Goal: Understand process/instructions

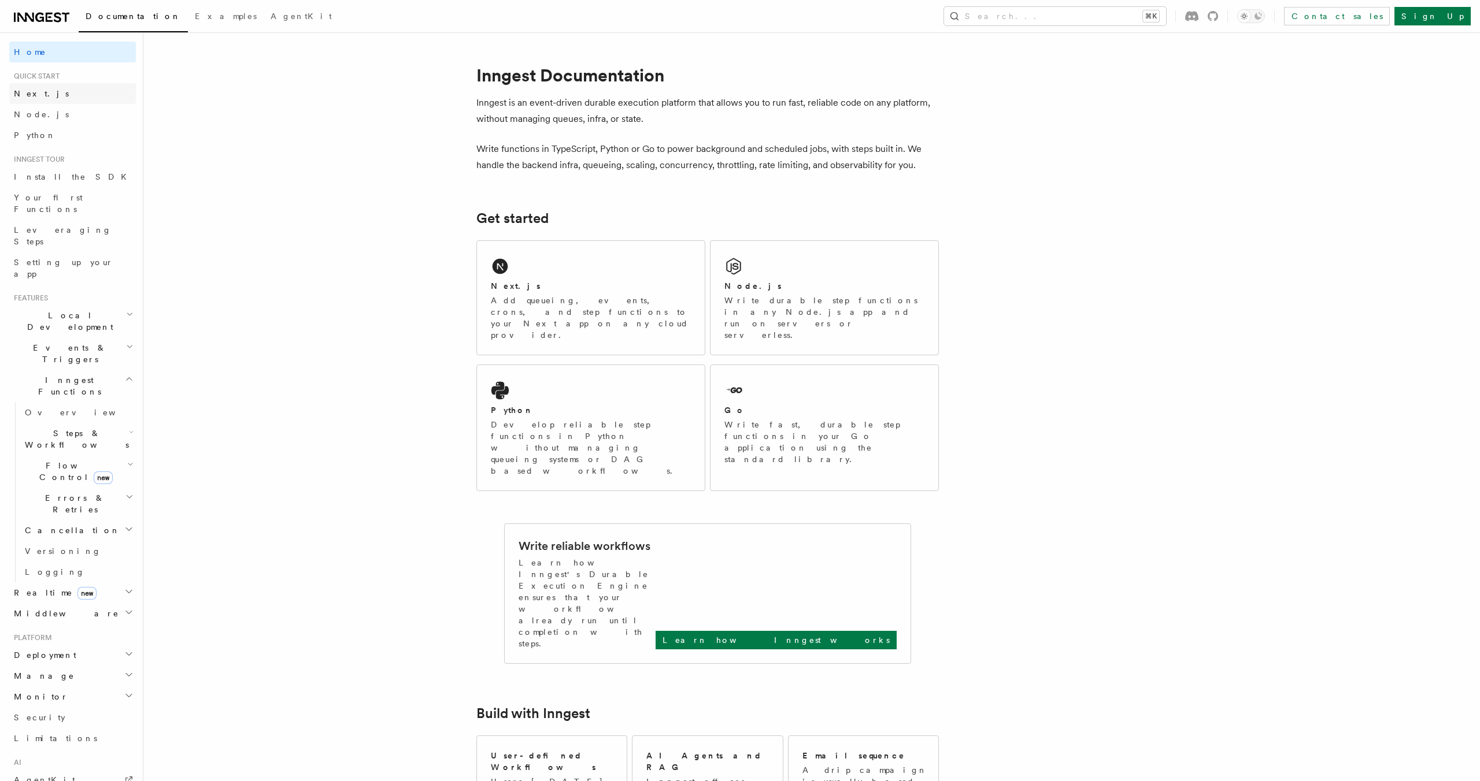
click at [65, 93] on link "Next.js" at bounding box center [72, 93] width 127 height 21
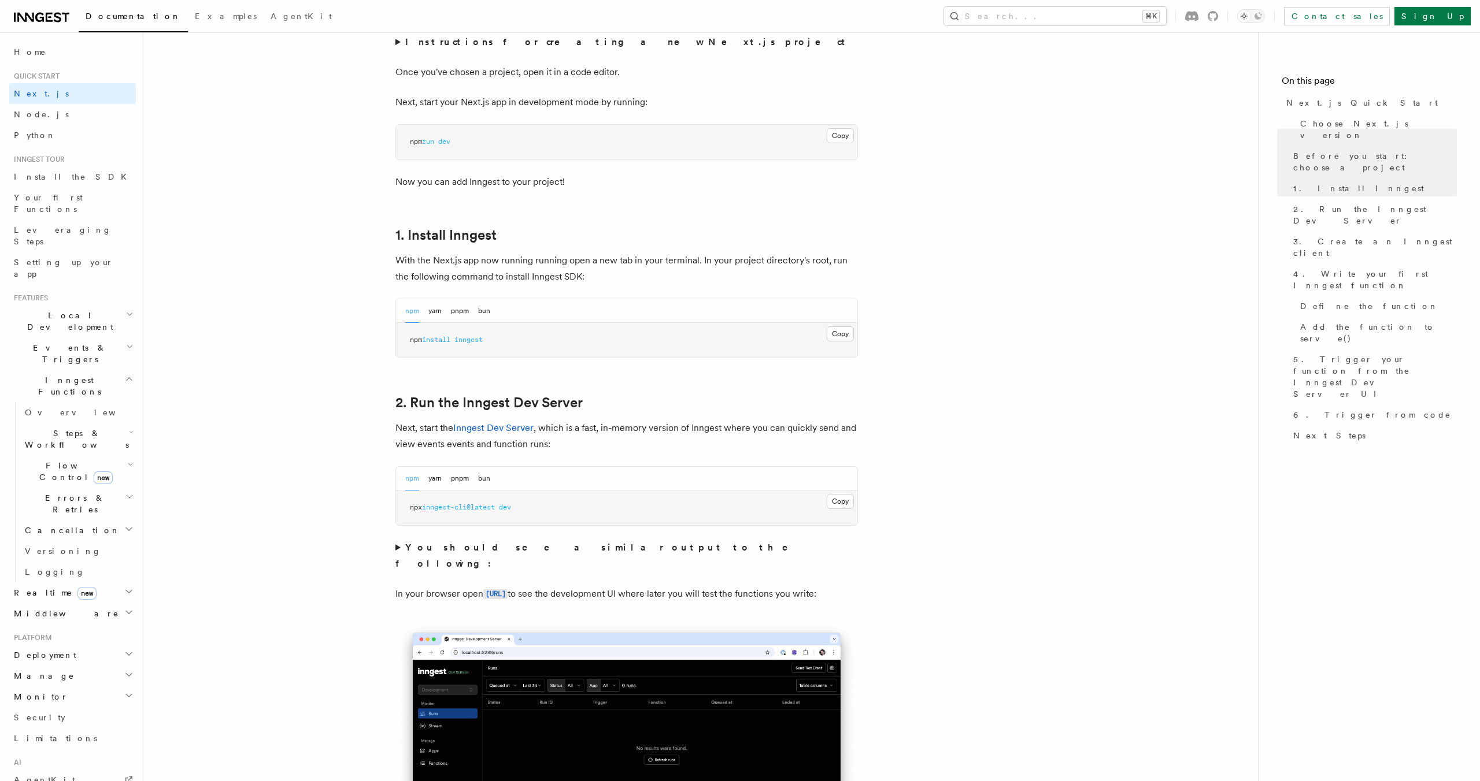
scroll to position [479, 0]
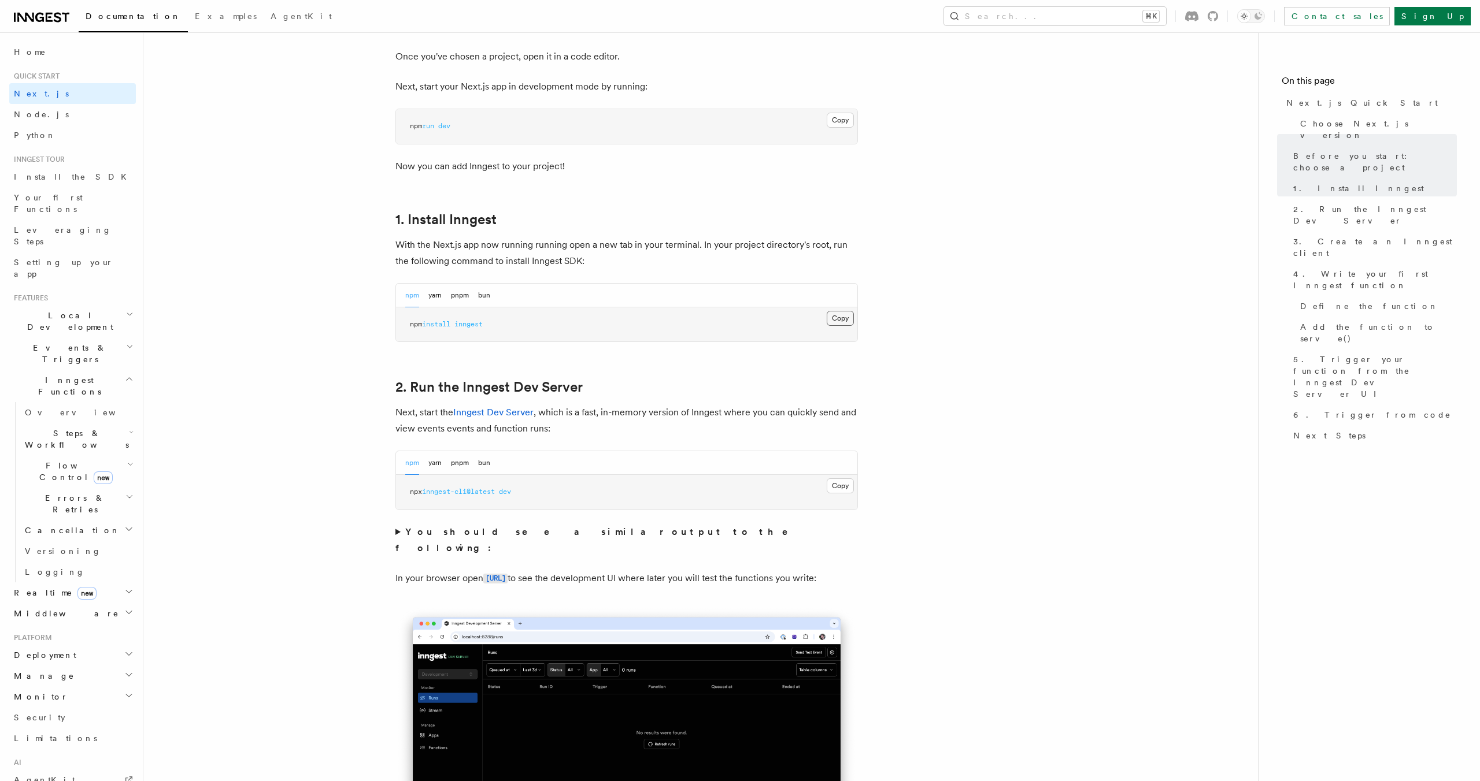
click at [846, 317] on button "Copy Copied" at bounding box center [840, 318] width 27 height 15
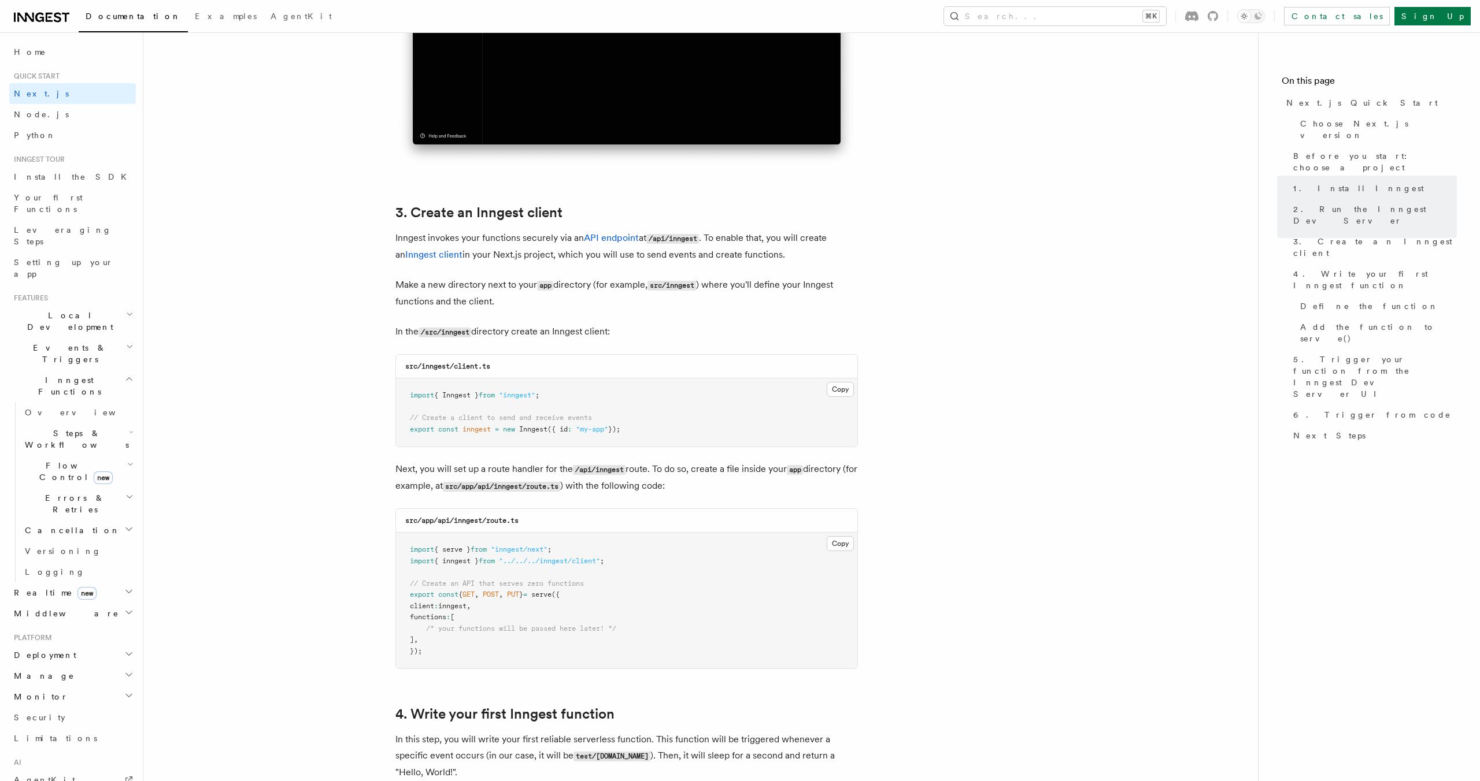
scroll to position [1209, 0]
click at [839, 390] on button "Copy Copied" at bounding box center [840, 387] width 27 height 15
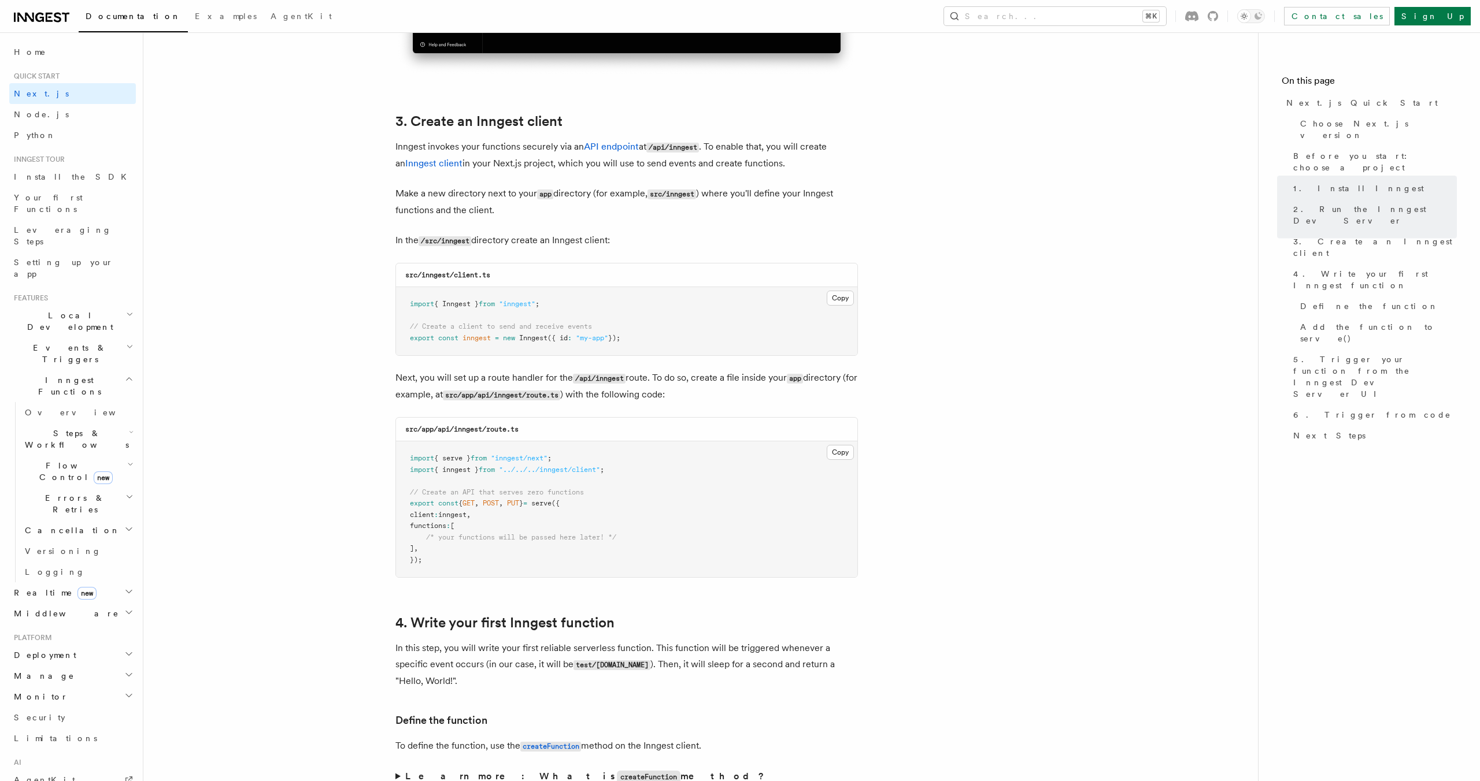
scroll to position [1388, 0]
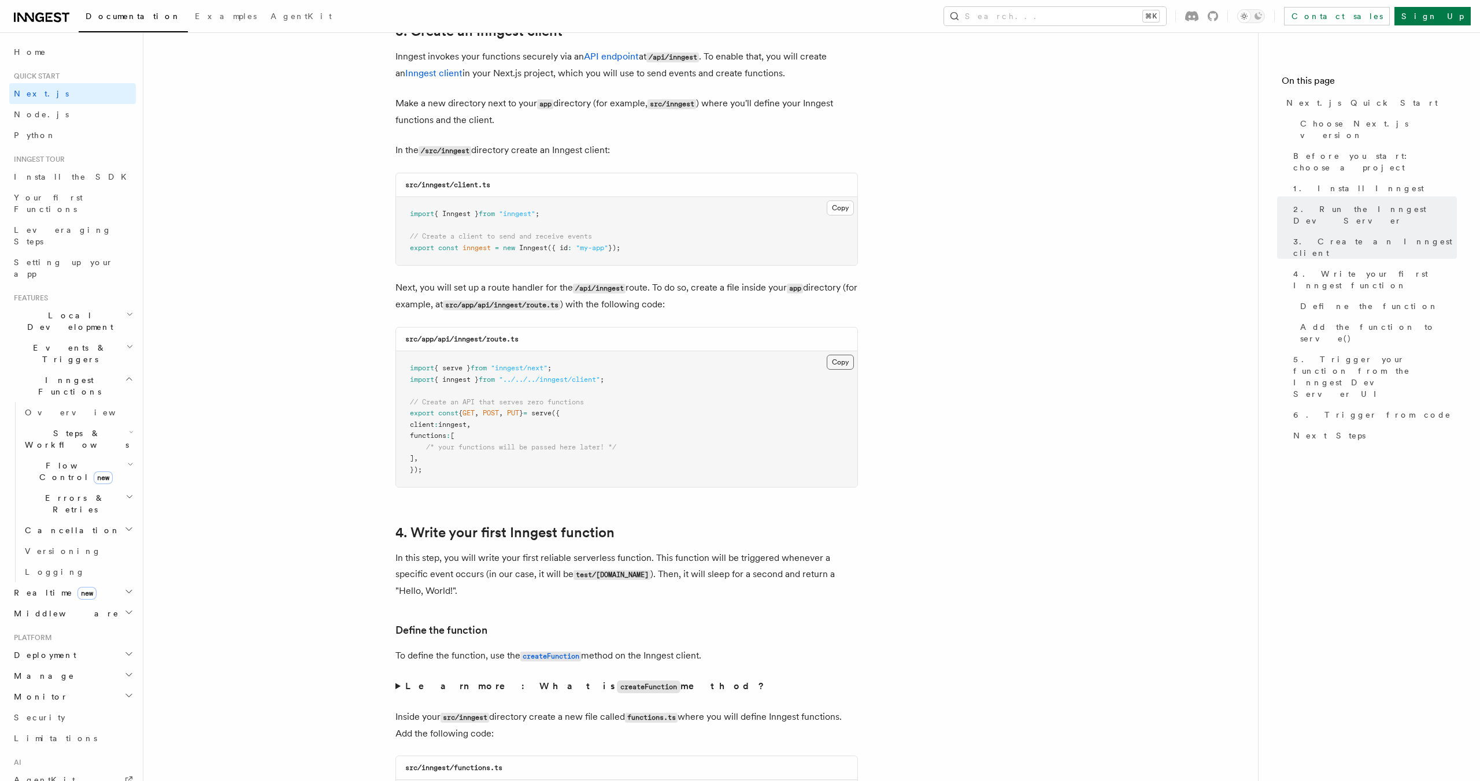
click at [835, 361] on button "Copy Copied" at bounding box center [840, 362] width 27 height 15
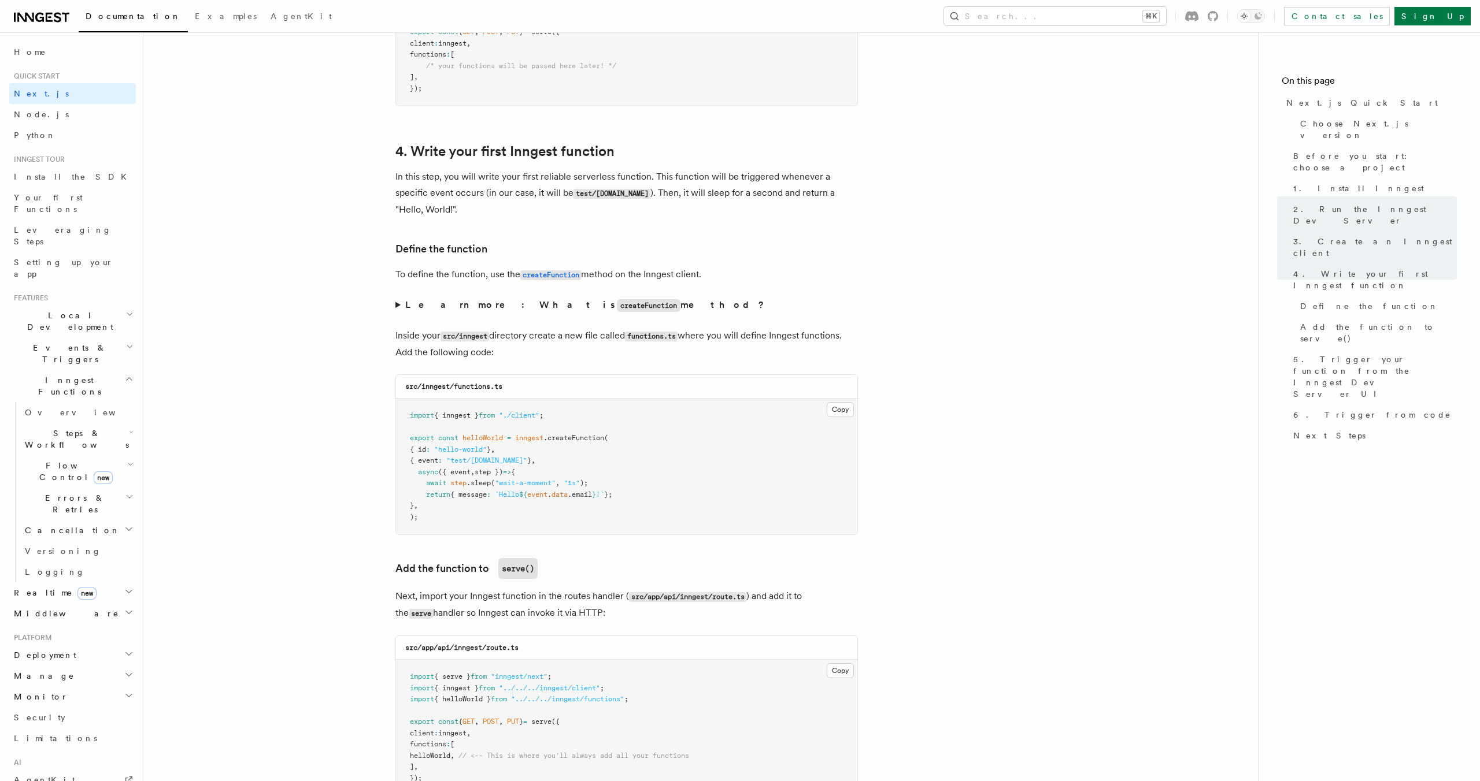
scroll to position [1780, 0]
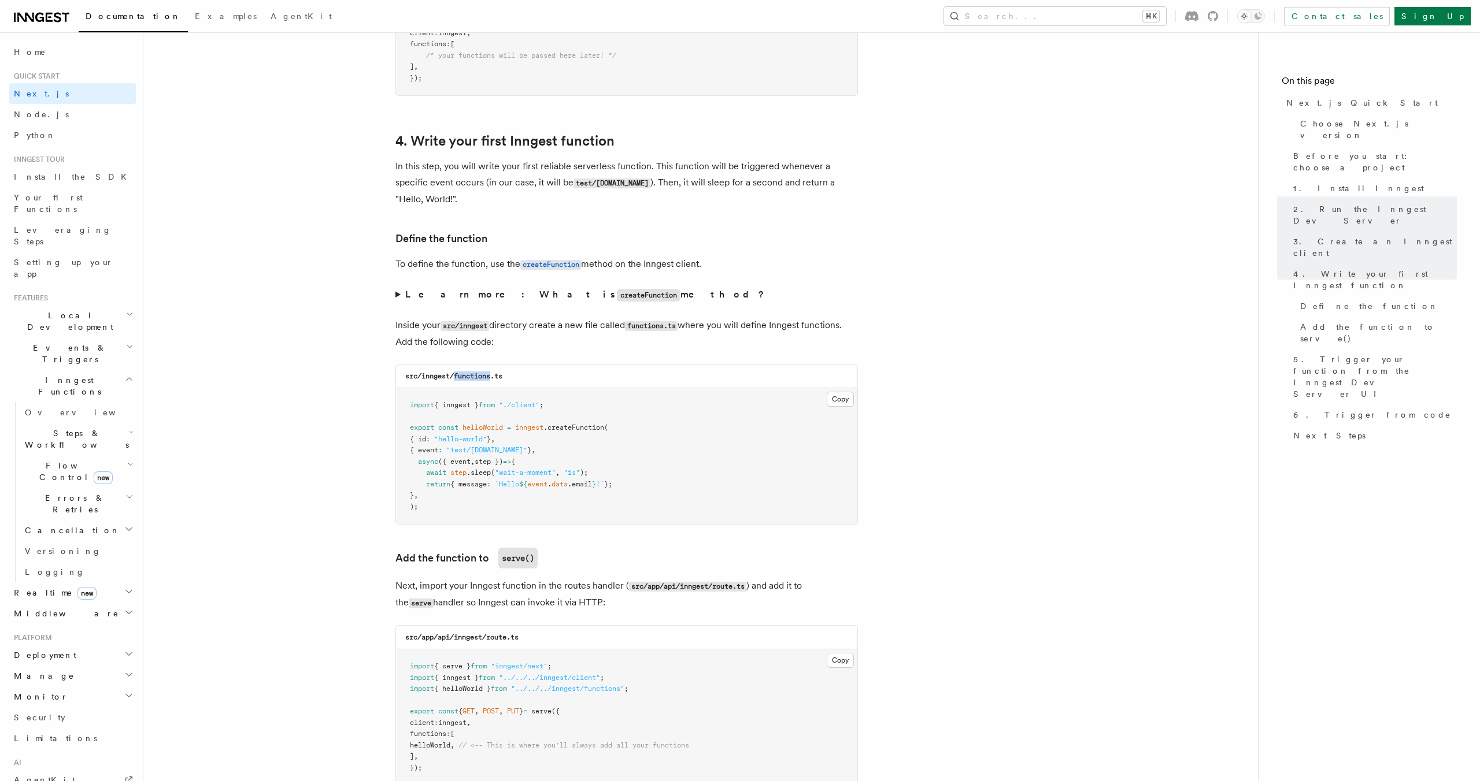
drag, startPoint x: 492, startPoint y: 379, endPoint x: 455, endPoint y: 379, distance: 36.4
click at [455, 379] on code "src/inngest/functions.ts" at bounding box center [453, 376] width 97 height 8
copy code "functions"
